Goal: Navigation & Orientation: Find specific page/section

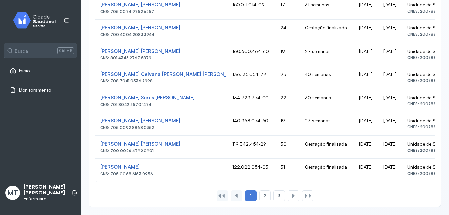
scroll to position [463, 0]
click at [263, 197] on span "2" at bounding box center [264, 196] width 3 height 6
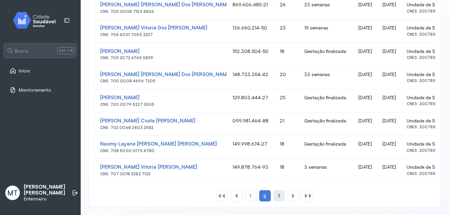
click at [278, 195] on span "3" at bounding box center [279, 196] width 3 height 6
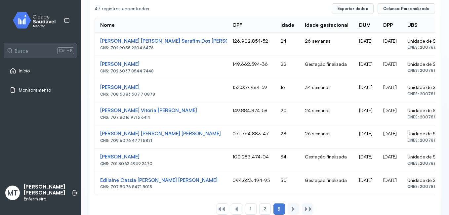
scroll to position [145, 0]
click at [291, 210] on div at bounding box center [292, 208] width 5 height 5
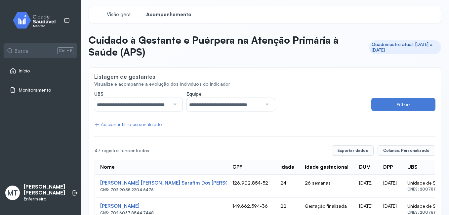
scroll to position [0, 0]
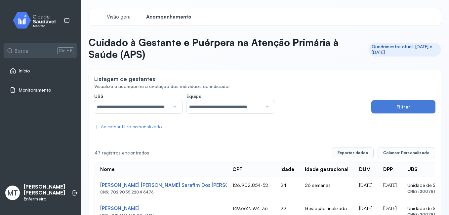
click at [27, 71] on span "Início" at bounding box center [24, 71] width 11 height 6
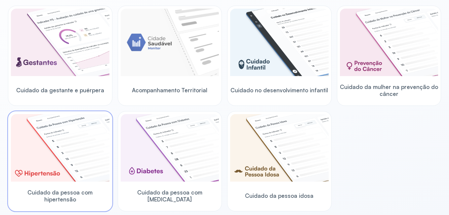
scroll to position [99, 0]
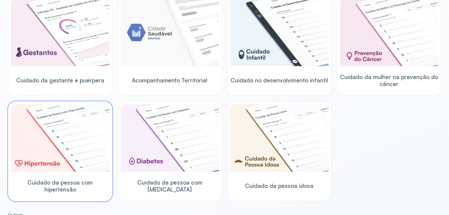
click at [64, 151] on img at bounding box center [60, 137] width 98 height 67
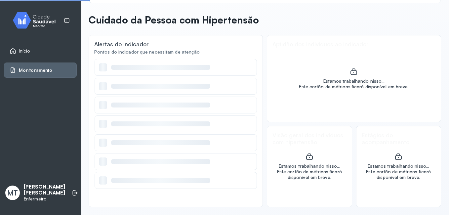
click at [64, 151] on div "Início Monitoramento MT [PERSON_NAME] [PERSON_NAME] Enfermeiro" at bounding box center [40, 107] width 81 height 215
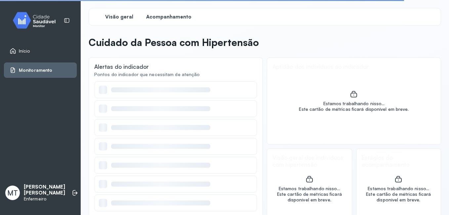
click at [176, 18] on span "Acompanhamento" at bounding box center [168, 17] width 45 height 6
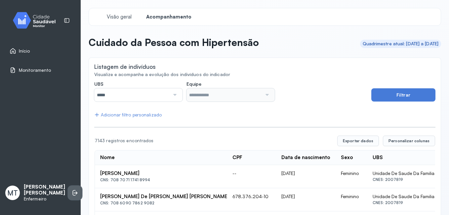
click at [72, 194] on icon at bounding box center [75, 192] width 7 height 7
